Goal: Complete application form

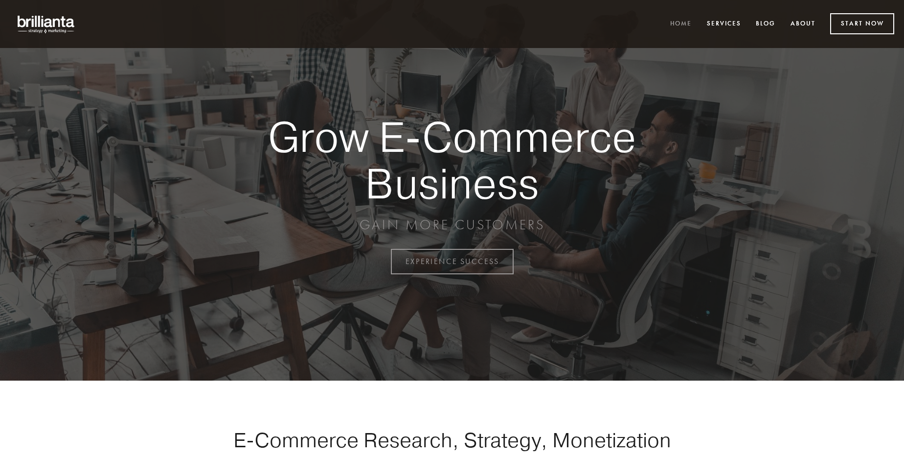
scroll to position [2565, 0]
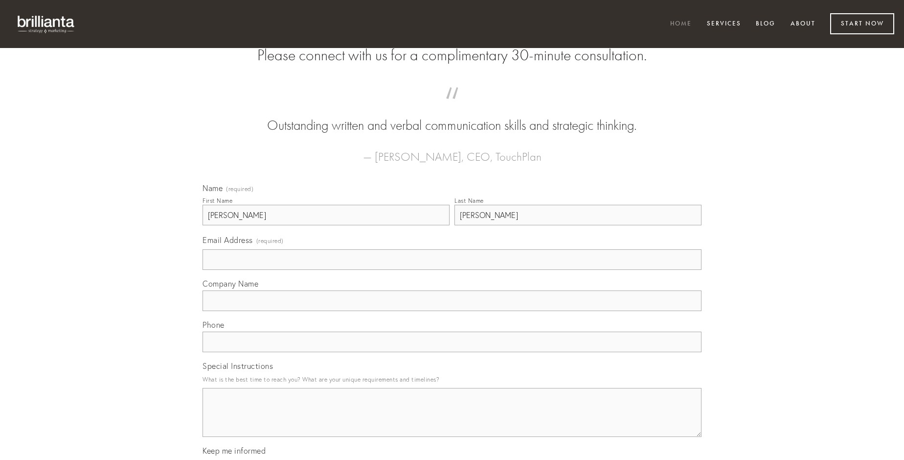
type input "[PERSON_NAME]"
click at [452, 270] on input "Email Address (required)" at bounding box center [452, 259] width 499 height 21
type input "[EMAIL_ADDRESS][DOMAIN_NAME]"
click at [452, 311] on input "Company Name" at bounding box center [452, 300] width 499 height 21
type input "trado"
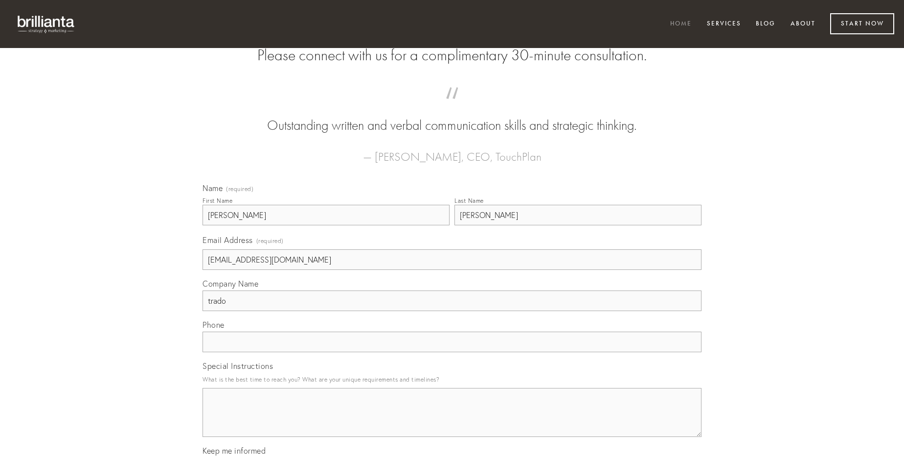
click at [452, 352] on input "text" at bounding box center [452, 341] width 499 height 21
click at [452, 421] on textarea "Special Instructions" at bounding box center [452, 412] width 499 height 49
type textarea "caute"
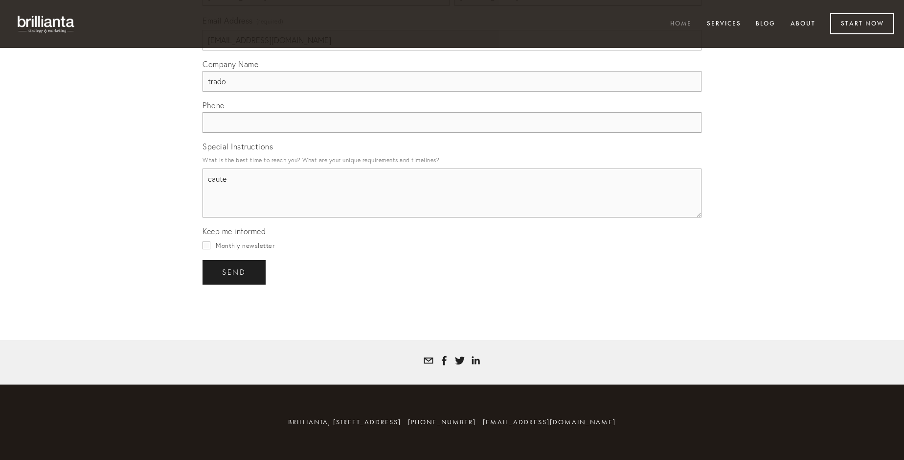
click at [235, 272] on span "send" at bounding box center [234, 272] width 24 height 9
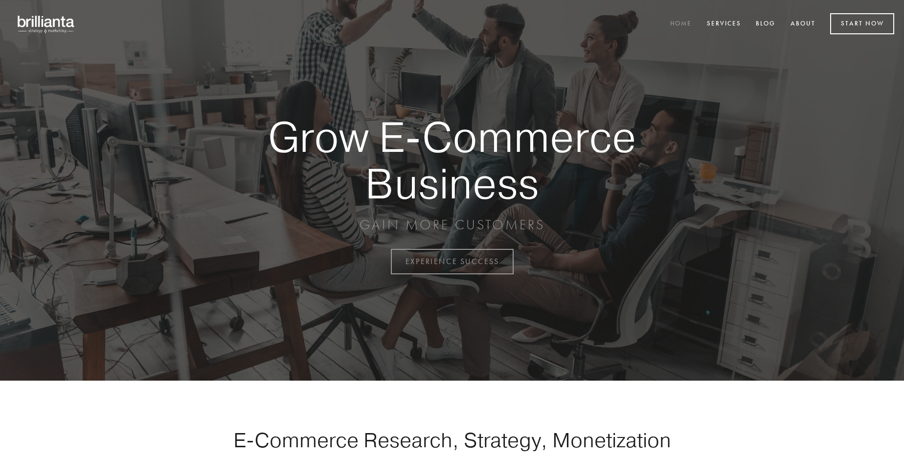
scroll to position [2565, 0]
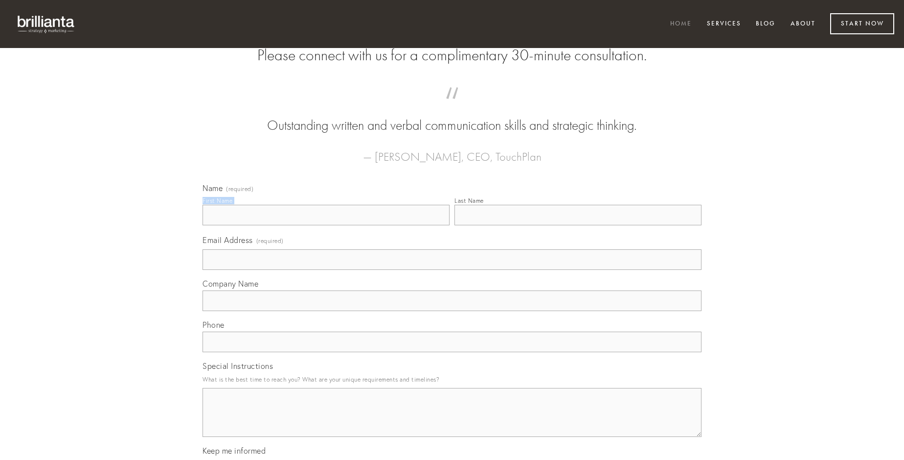
type input "Marie Renner DDS"
click at [578, 225] on input "Last Name" at bounding box center [578, 215] width 247 height 21
type input "Marie Renner DDS"
click at [452, 270] on input "Email Address (required)" at bounding box center [452, 259] width 499 height 21
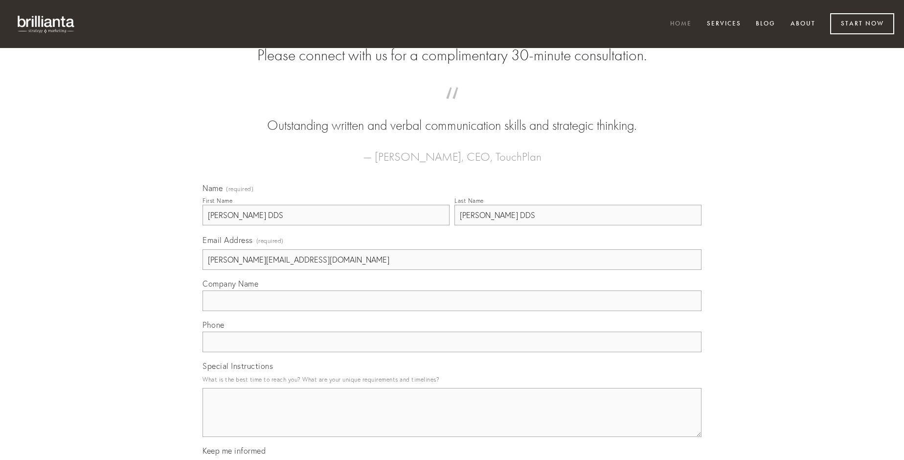
type input "n.kiviat@gmail.com"
click at [452, 311] on input "Company Name" at bounding box center [452, 300] width 499 height 21
type input "vitiosus"
click at [452, 352] on input "text" at bounding box center [452, 341] width 499 height 21
click at [452, 421] on textarea "Special Instructions" at bounding box center [452, 412] width 499 height 49
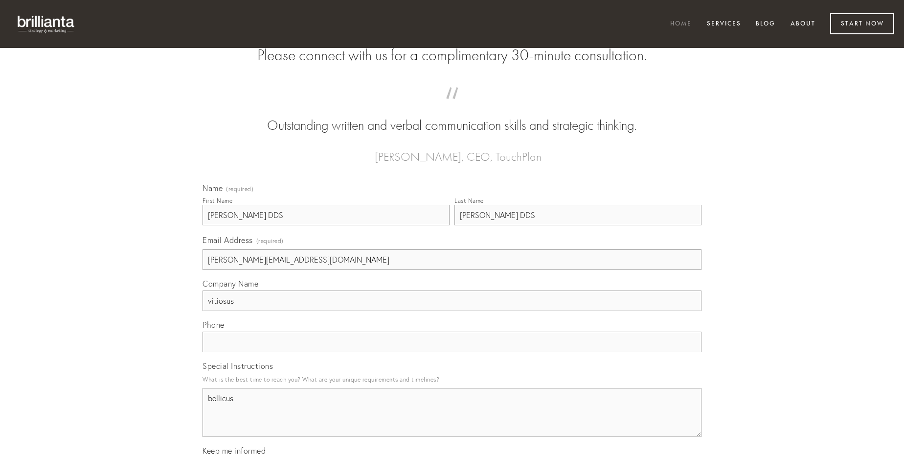
type textarea "bellicus"
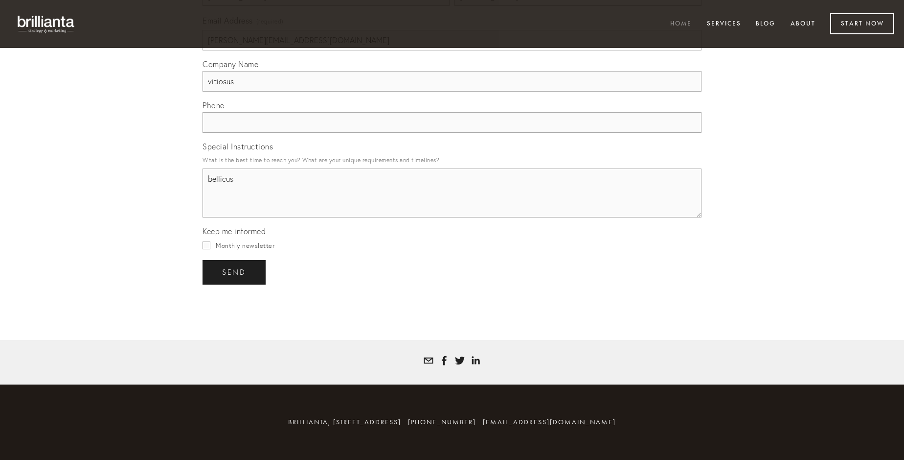
click at [235, 272] on span "send" at bounding box center [234, 272] width 24 height 9
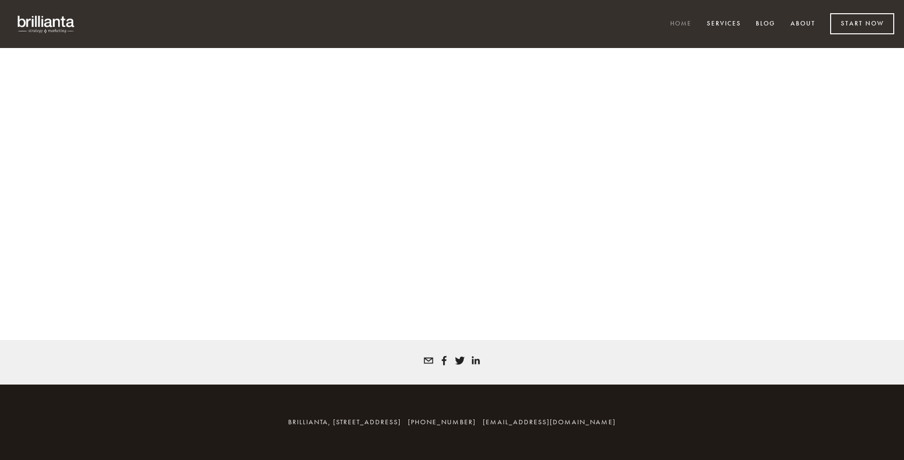
scroll to position [2552, 0]
